Goal: Information Seeking & Learning: Learn about a topic

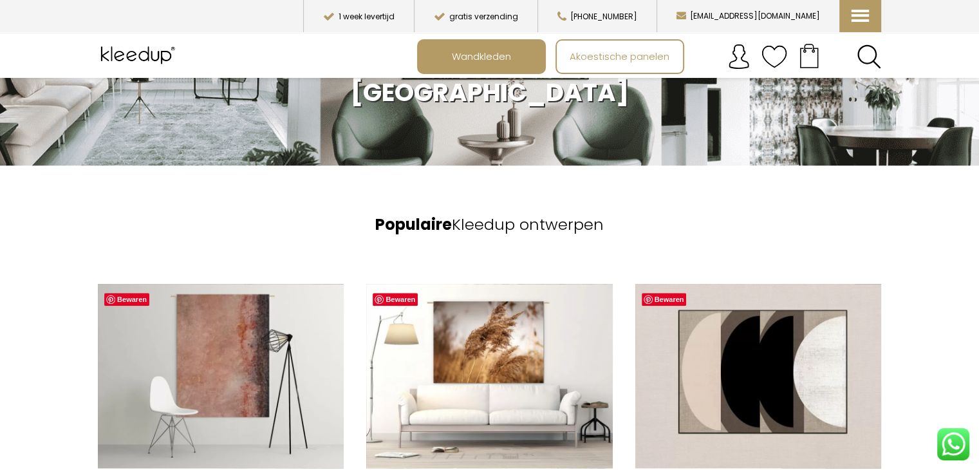
scroll to position [891, 0]
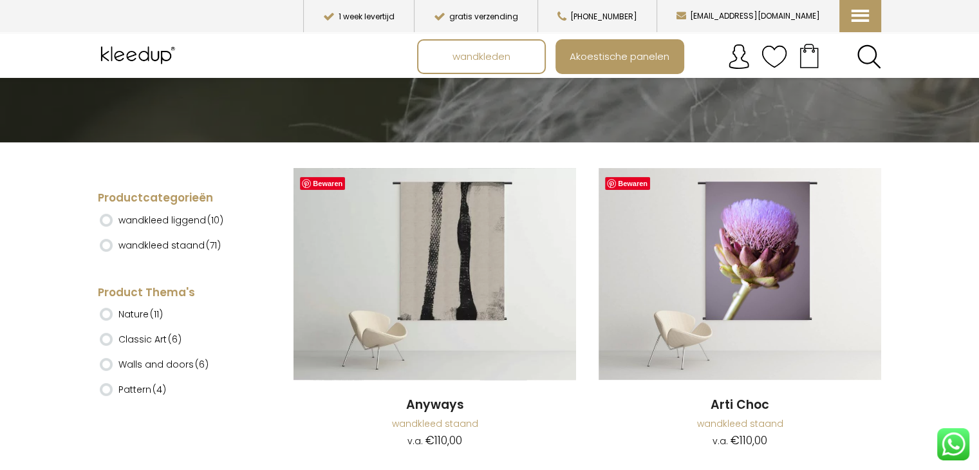
scroll to position [223, 0]
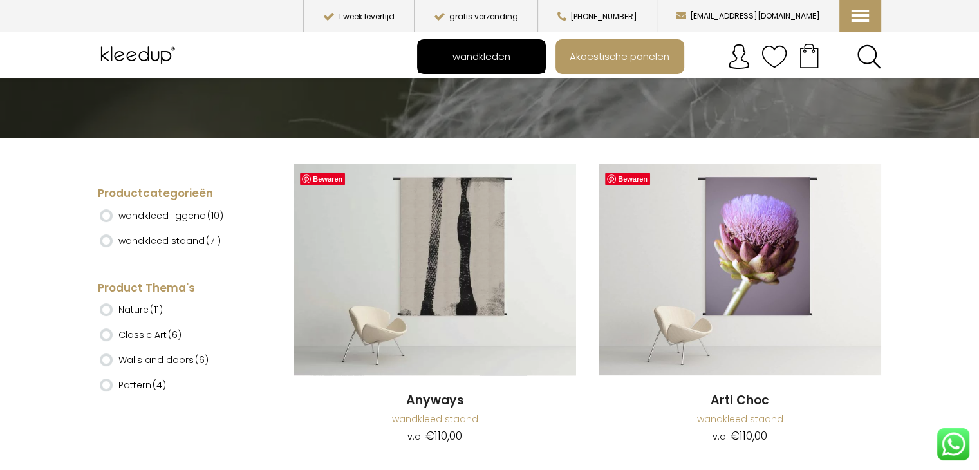
click at [469, 60] on span "wandkleden" at bounding box center [482, 56] width 72 height 24
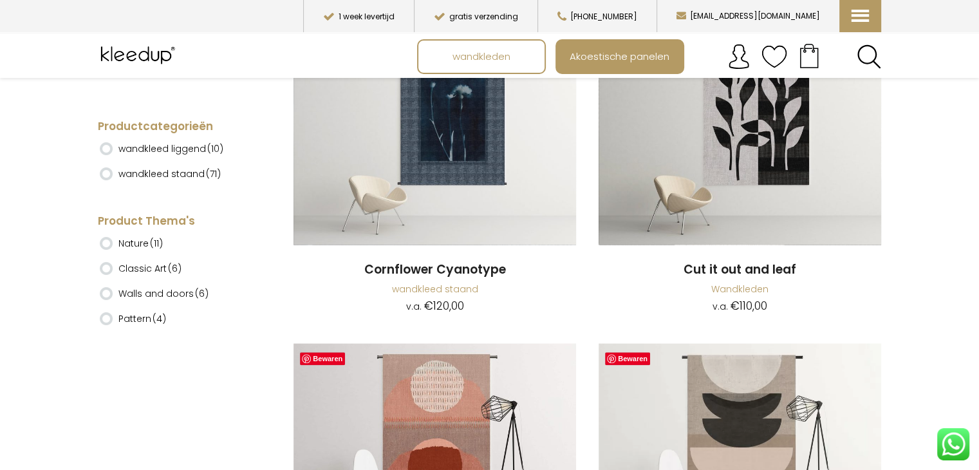
scroll to position [1297, 0]
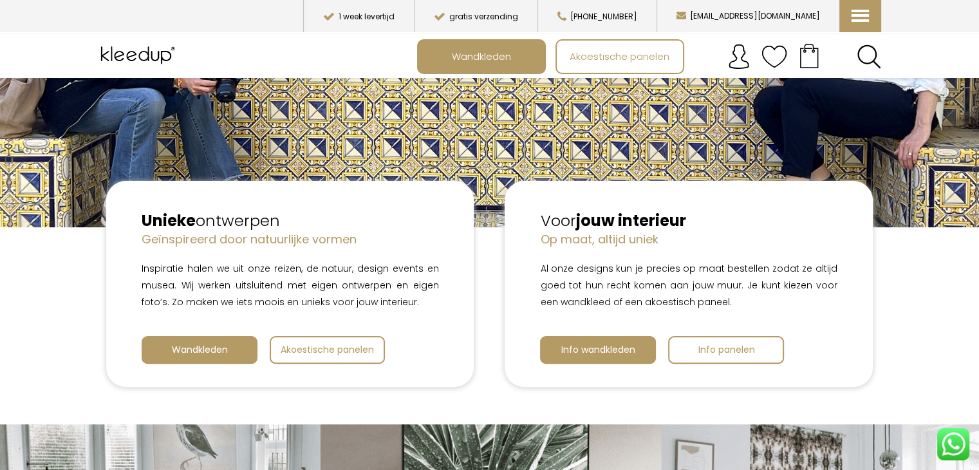
scroll to position [270, 0]
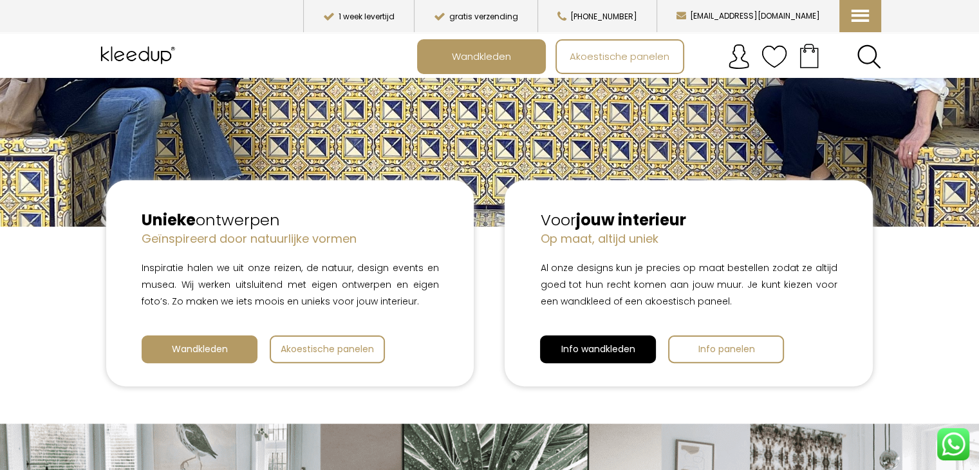
click at [613, 347] on span "Info wandkleden" at bounding box center [598, 349] width 74 height 13
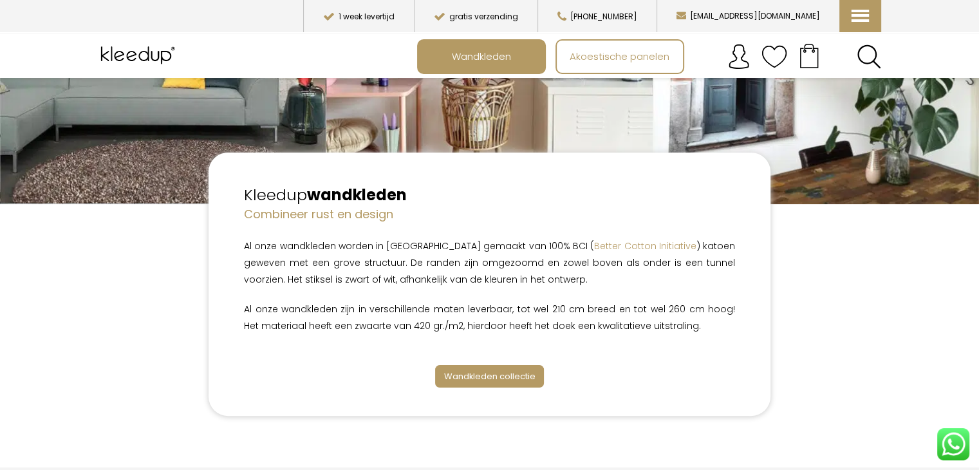
scroll to position [294, 0]
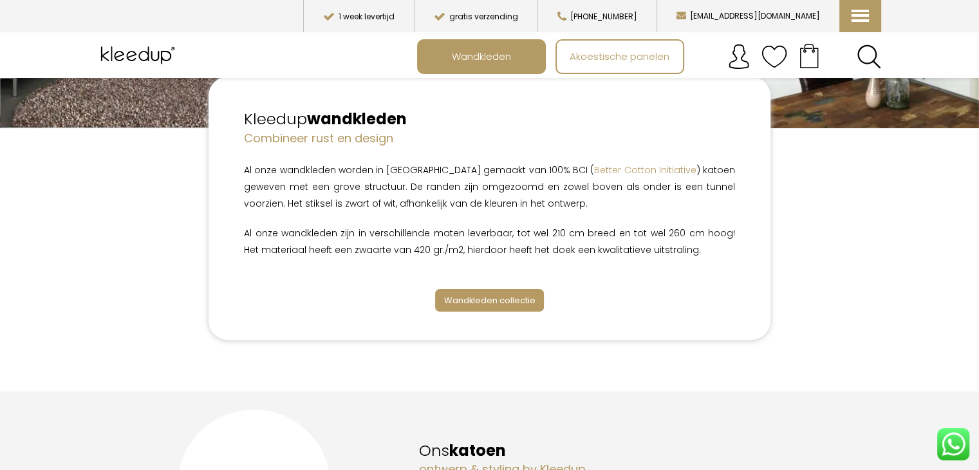
click at [472, 301] on span "Wandkleden collectie" at bounding box center [489, 300] width 91 height 12
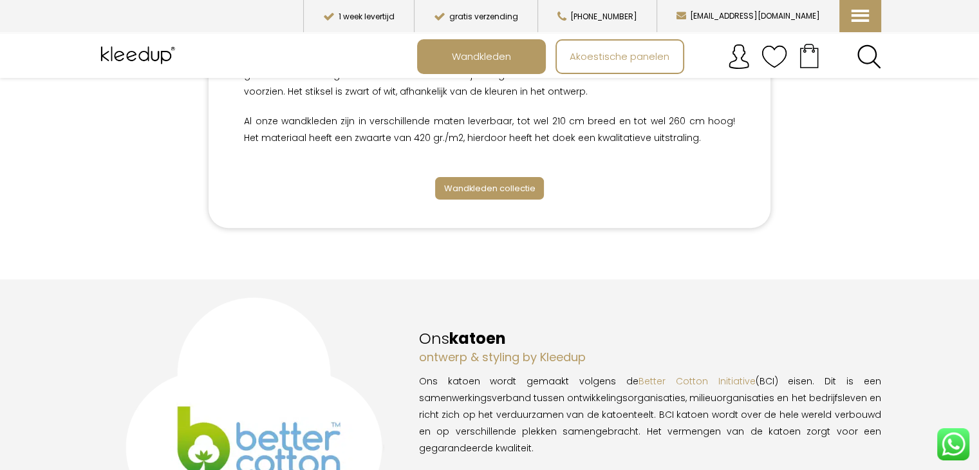
scroll to position [399, 0]
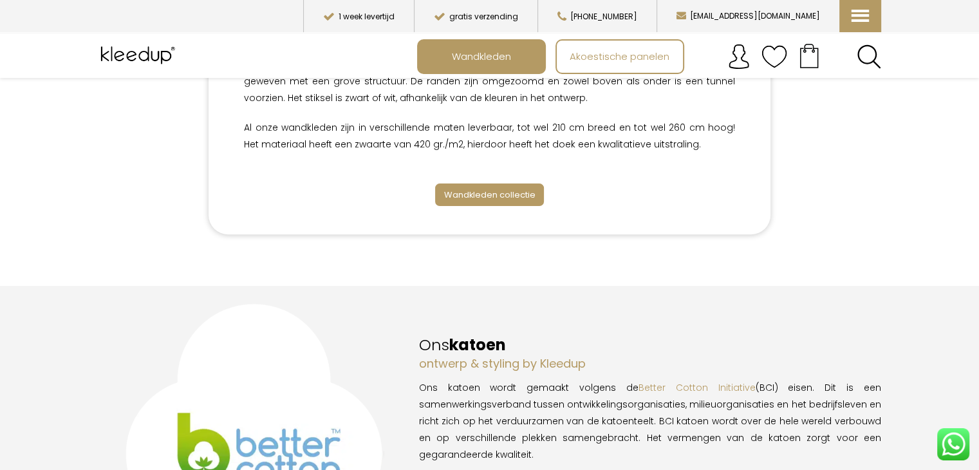
click at [481, 196] on span "Wandkleden collectie" at bounding box center [489, 195] width 91 height 12
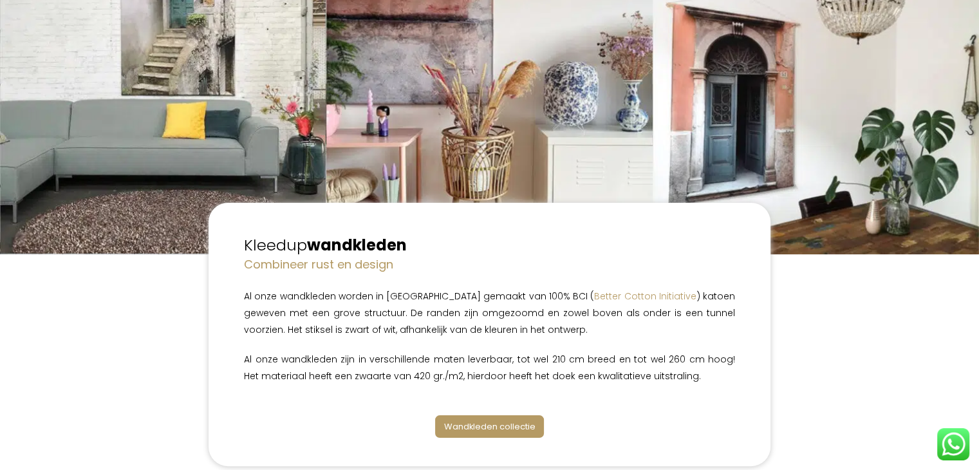
scroll to position [0, 0]
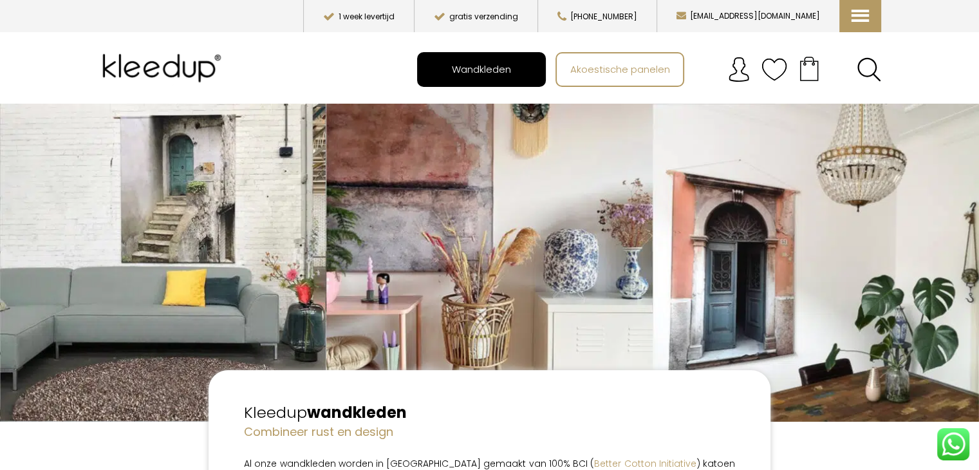
click at [458, 73] on span "Wandkleden" at bounding box center [481, 69] width 73 height 24
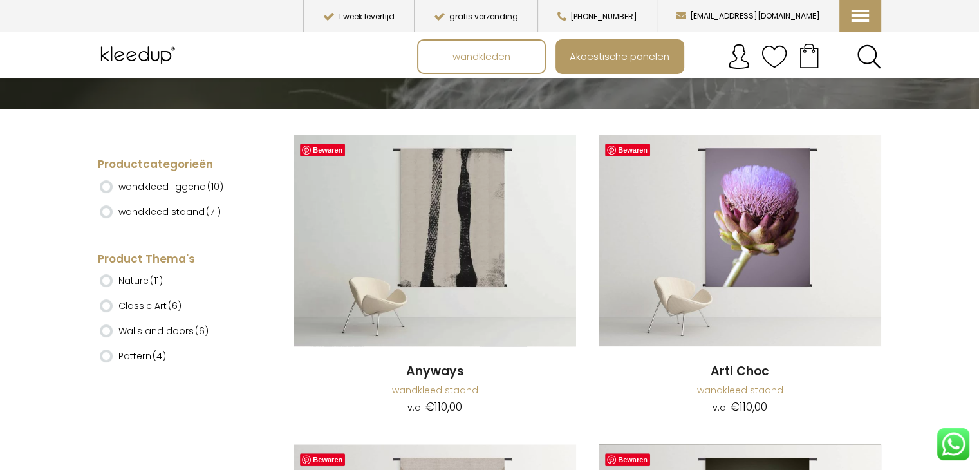
scroll to position [210, 0]
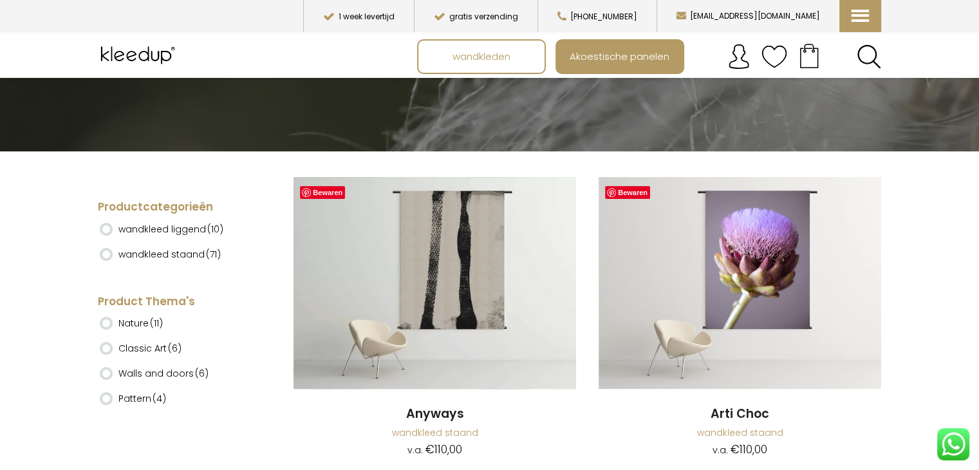
click at [147, 50] on img at bounding box center [139, 55] width 83 height 32
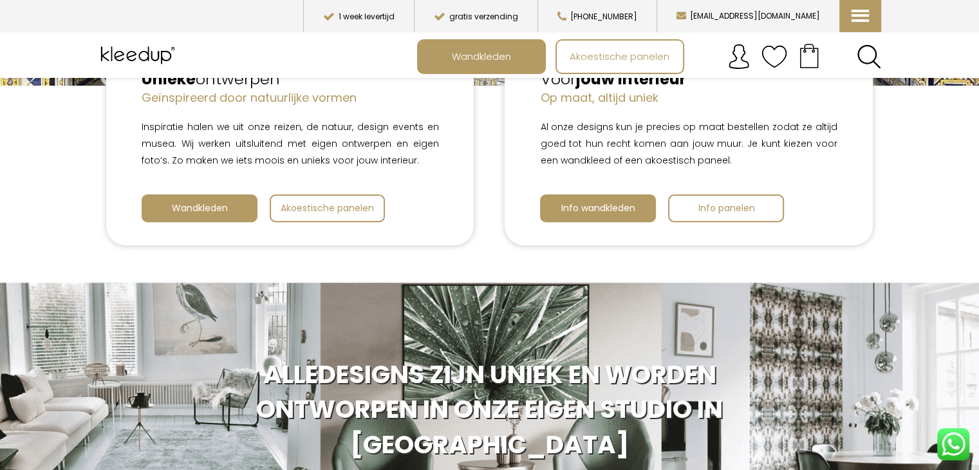
scroll to position [334, 0]
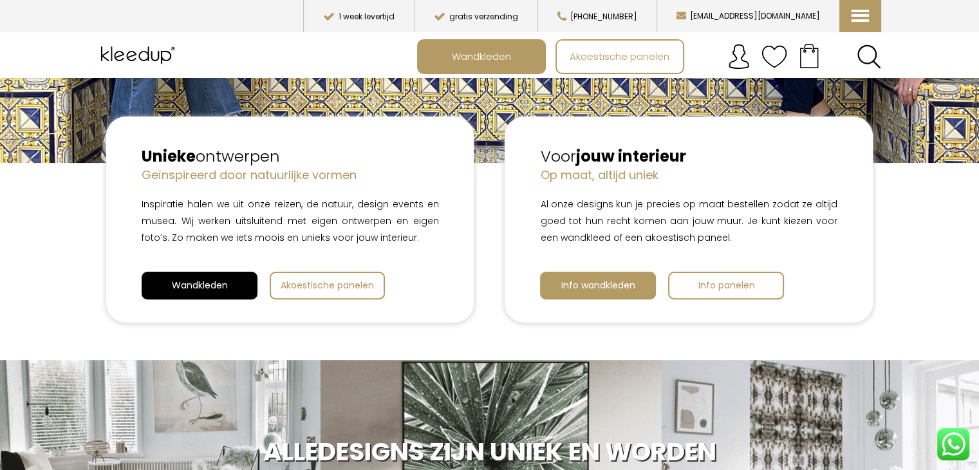
click at [207, 287] on span "Wandkleden" at bounding box center [200, 285] width 56 height 13
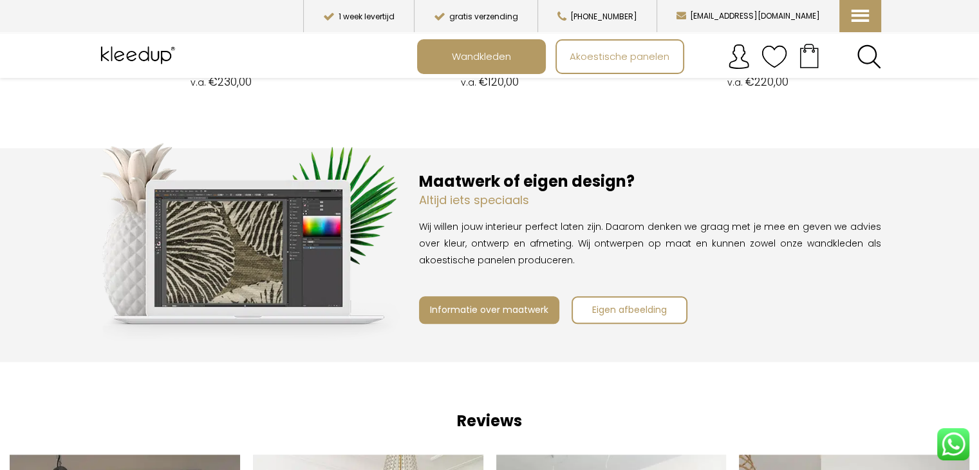
scroll to position [1495, 0]
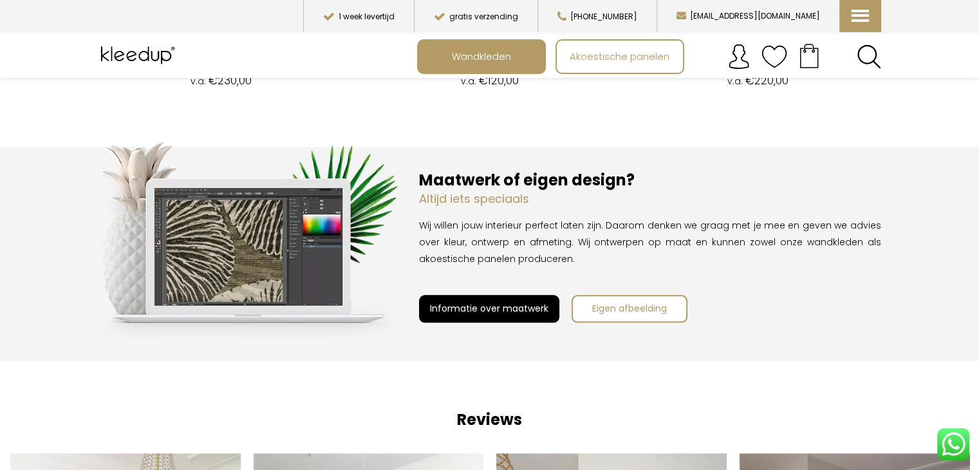
click at [514, 307] on span "Informatie over maatwerk" at bounding box center [489, 308] width 118 height 13
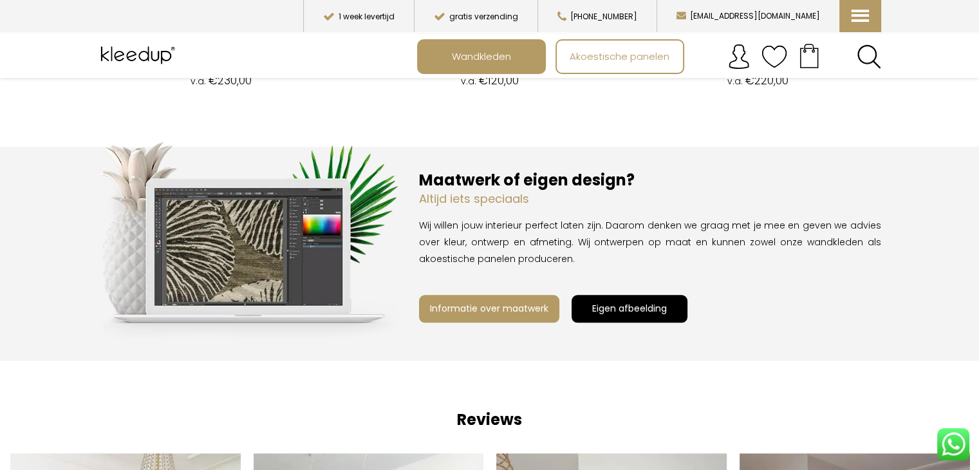
click at [604, 305] on span "Eigen afbeelding" at bounding box center [629, 308] width 75 height 13
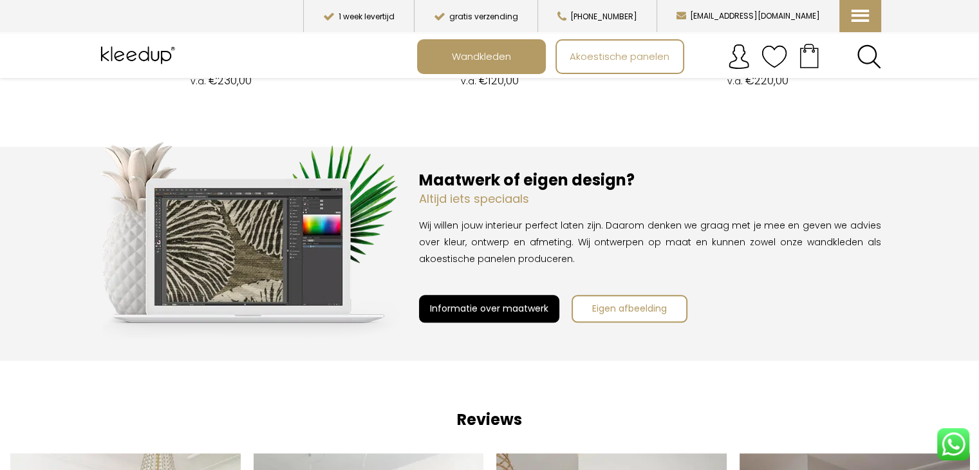
click at [469, 310] on span "Informatie over maatwerk" at bounding box center [489, 308] width 118 height 13
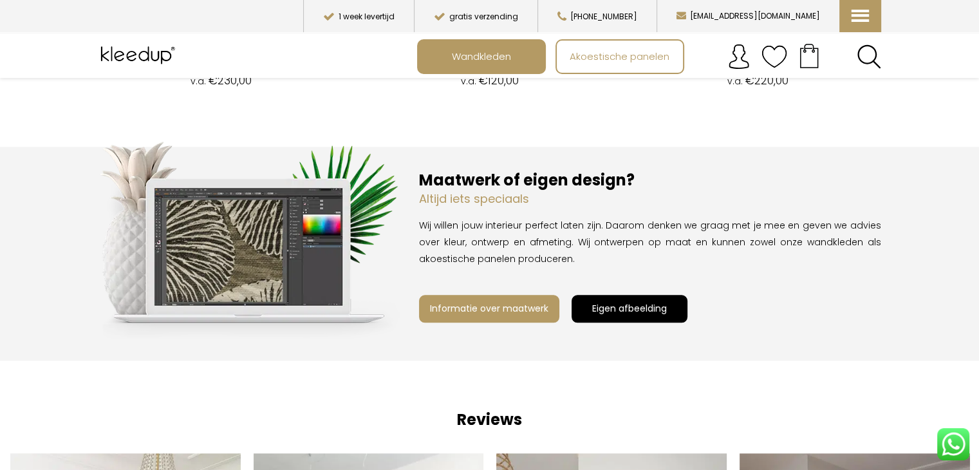
click at [597, 309] on span "Eigen afbeelding" at bounding box center [629, 308] width 75 height 13
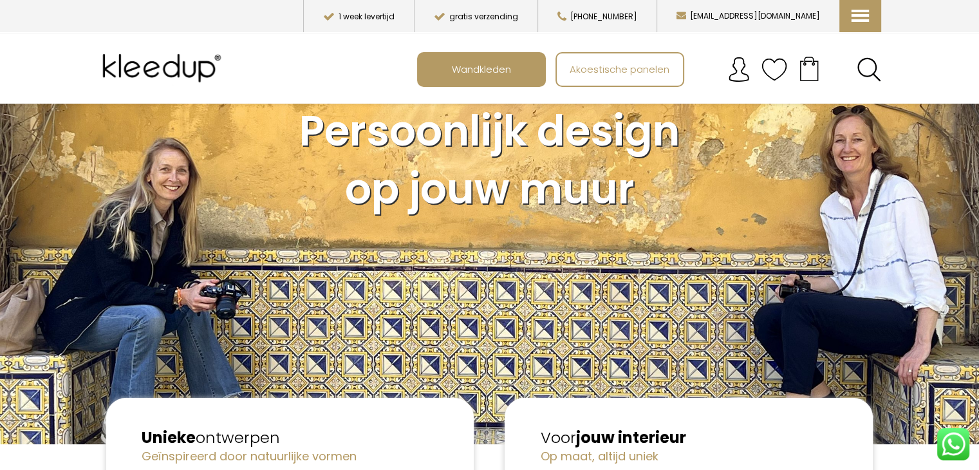
scroll to position [0, 0]
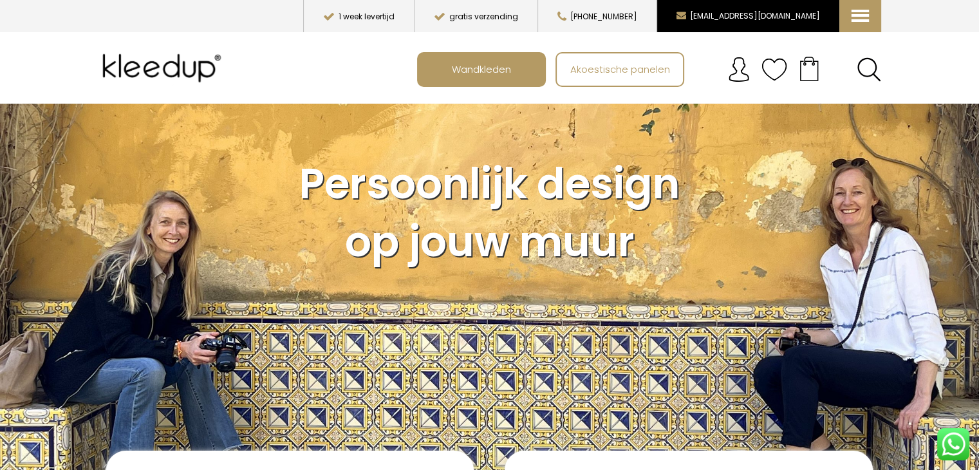
click at [776, 6] on button "[EMAIL_ADDRESS][DOMAIN_NAME]" at bounding box center [748, 16] width 183 height 32
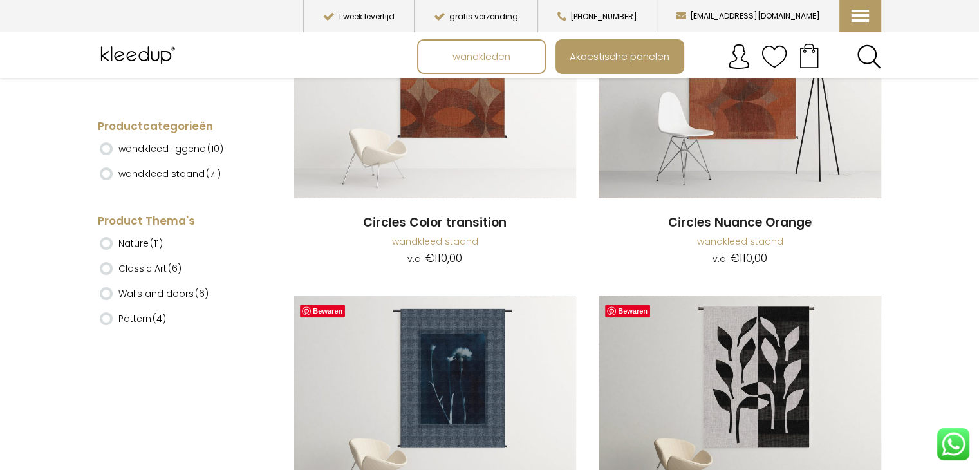
scroll to position [1022, 0]
